Goal: Task Accomplishment & Management: Use online tool/utility

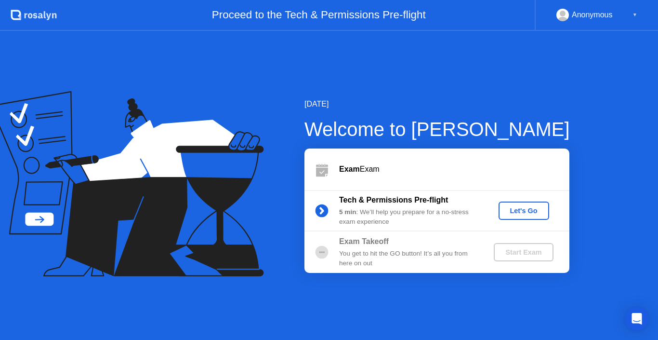
click at [514, 214] on div "Let's Go" at bounding box center [523, 211] width 43 height 8
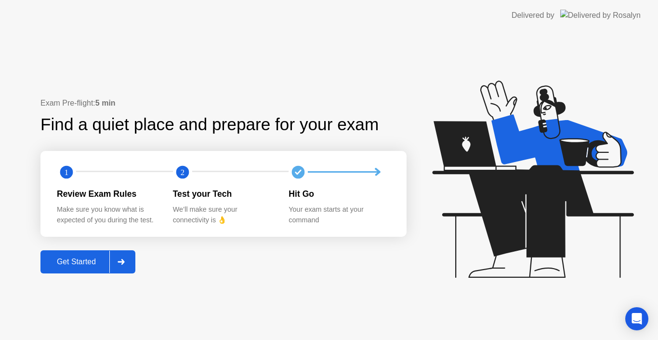
click at [91, 259] on div "Get Started" at bounding box center [76, 261] width 66 height 9
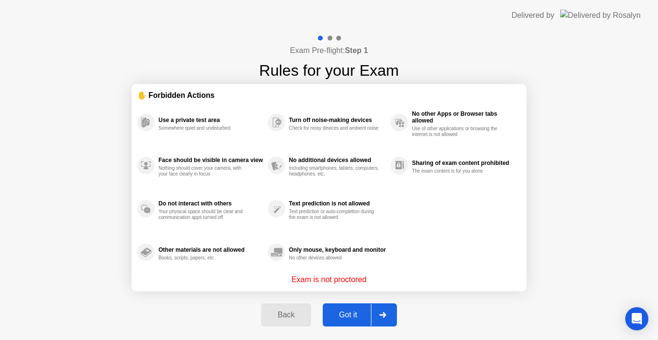
click at [356, 318] on div "Got it" at bounding box center [348, 314] width 45 height 9
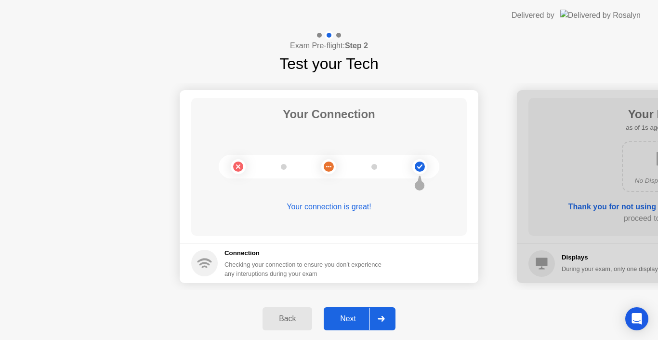
click at [353, 314] on div "Next" at bounding box center [348, 318] width 43 height 9
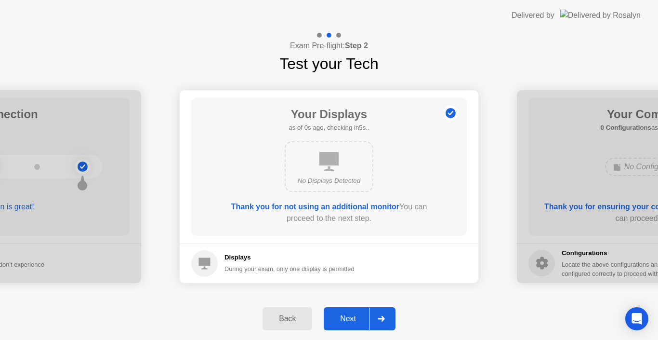
click at [340, 320] on div "Next" at bounding box center [348, 318] width 43 height 9
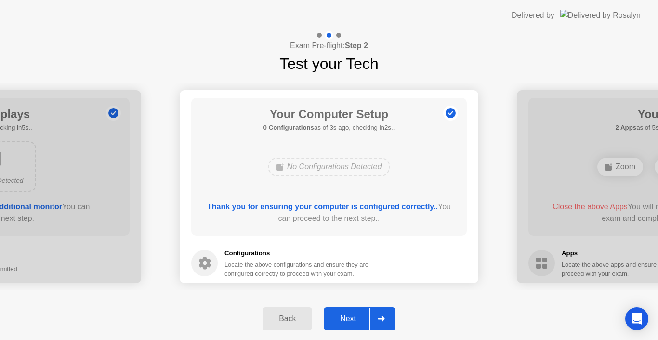
click at [350, 319] on div "Next" at bounding box center [348, 318] width 43 height 9
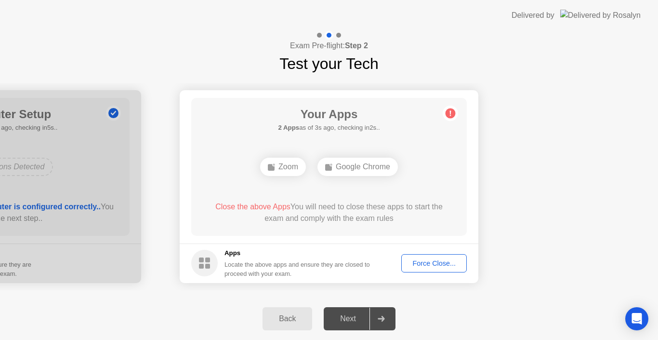
click at [421, 264] on div "Force Close..." at bounding box center [434, 263] width 59 height 8
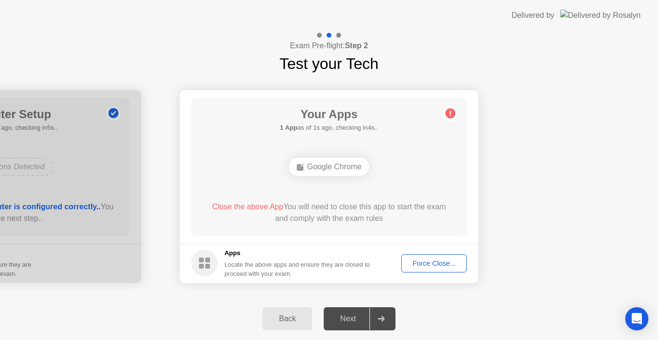
click at [420, 270] on button "Force Close..." at bounding box center [434, 263] width 66 height 18
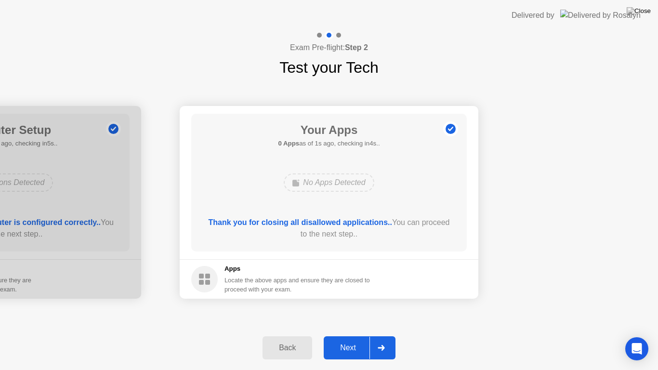
click at [357, 339] on div "Next" at bounding box center [348, 347] width 43 height 9
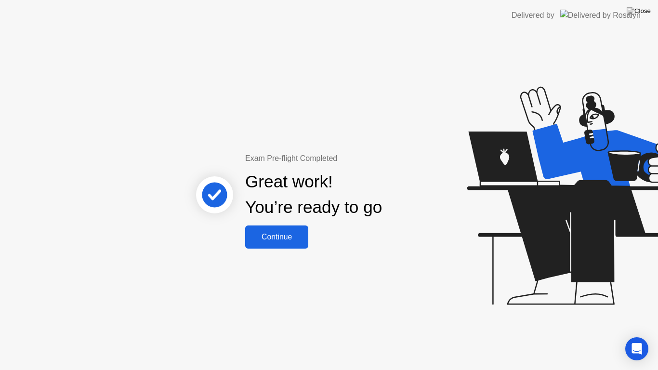
click at [283, 243] on button "Continue" at bounding box center [276, 236] width 63 height 23
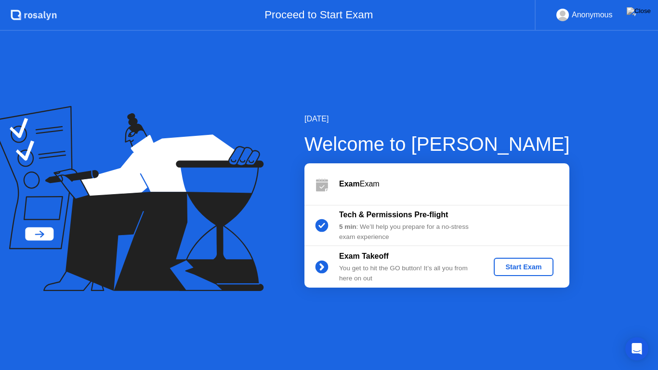
click at [522, 271] on div "Start Exam" at bounding box center [524, 267] width 52 height 8
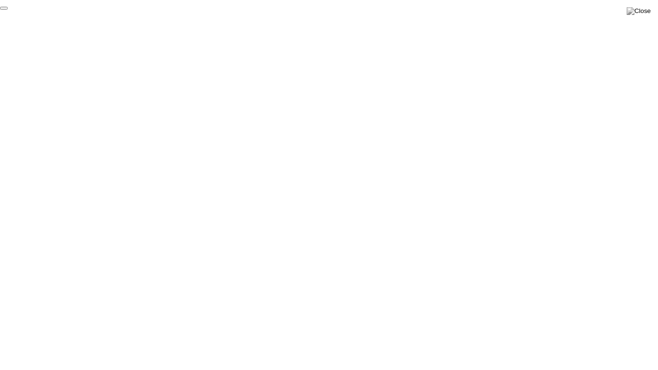
click div "End Proctoring Session"
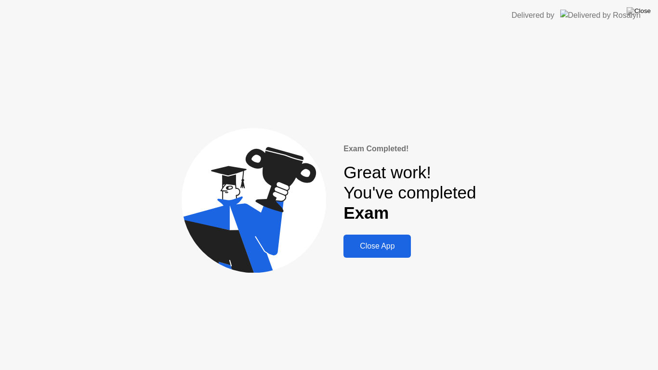
click at [383, 248] on div "Close App" at bounding box center [377, 246] width 62 height 9
